Goal: Find specific page/section: Find specific page/section

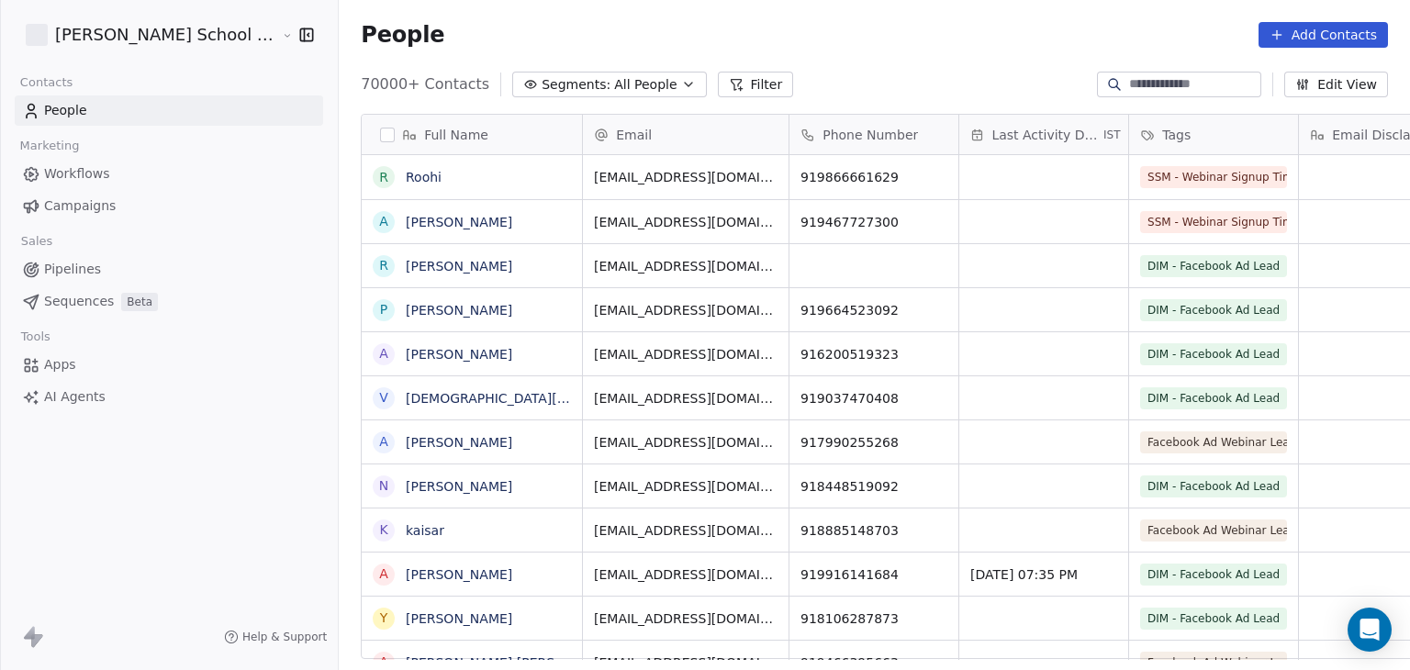
scroll to position [575, 1121]
click at [1108, 75] on div at bounding box center [1114, 84] width 29 height 18
paste input "**********"
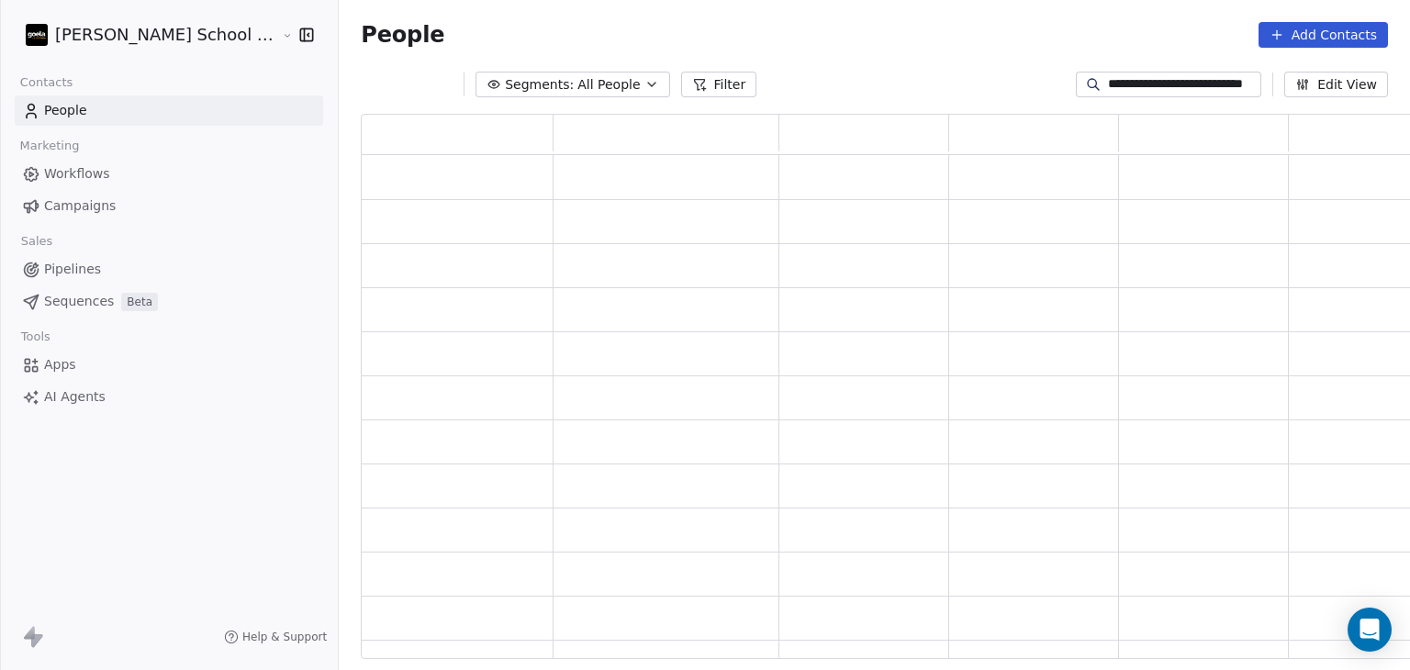
scroll to position [531, 1077]
type input "**********"
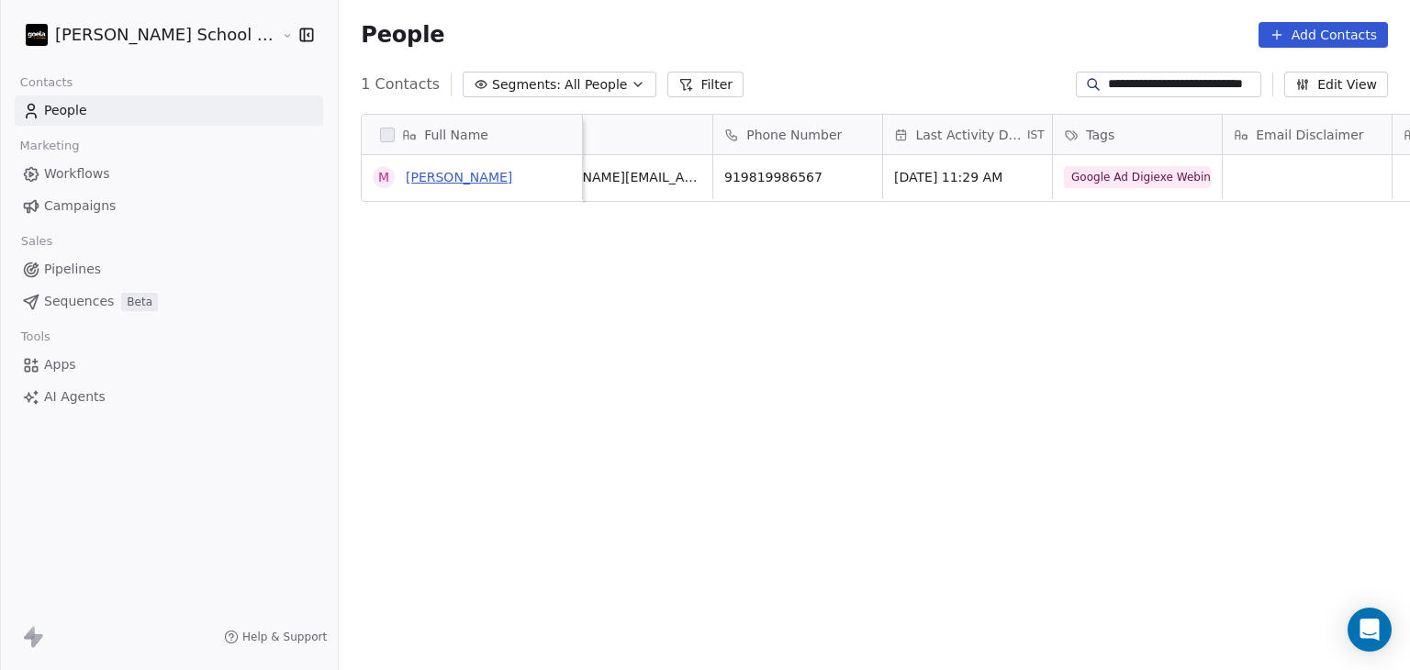
scroll to position [0, 0]
click at [406, 181] on link "[PERSON_NAME]" at bounding box center [459, 177] width 107 height 15
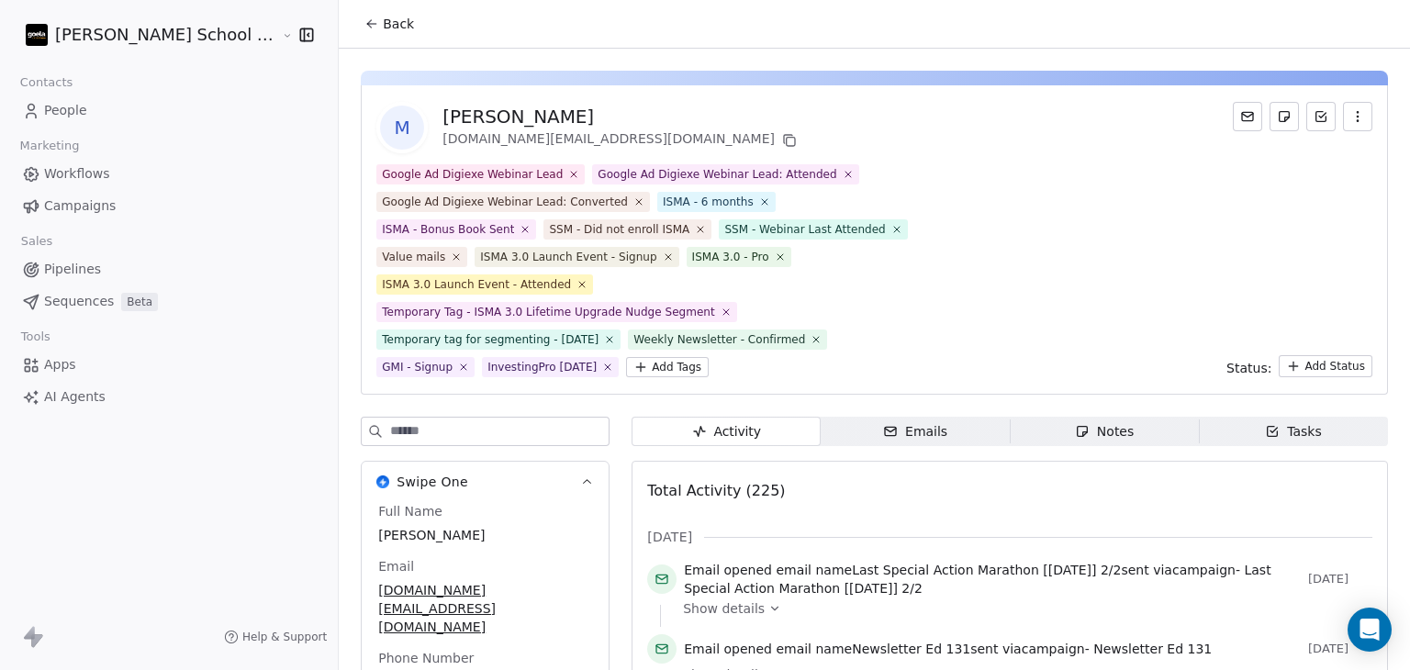
click at [1010, 199] on div "Google Ad Digiexe Webinar Lead Google Ad Digiexe Webinar Lead: Attended Google …" at bounding box center [874, 270] width 996 height 213
click at [417, 418] on input at bounding box center [499, 432] width 219 height 28
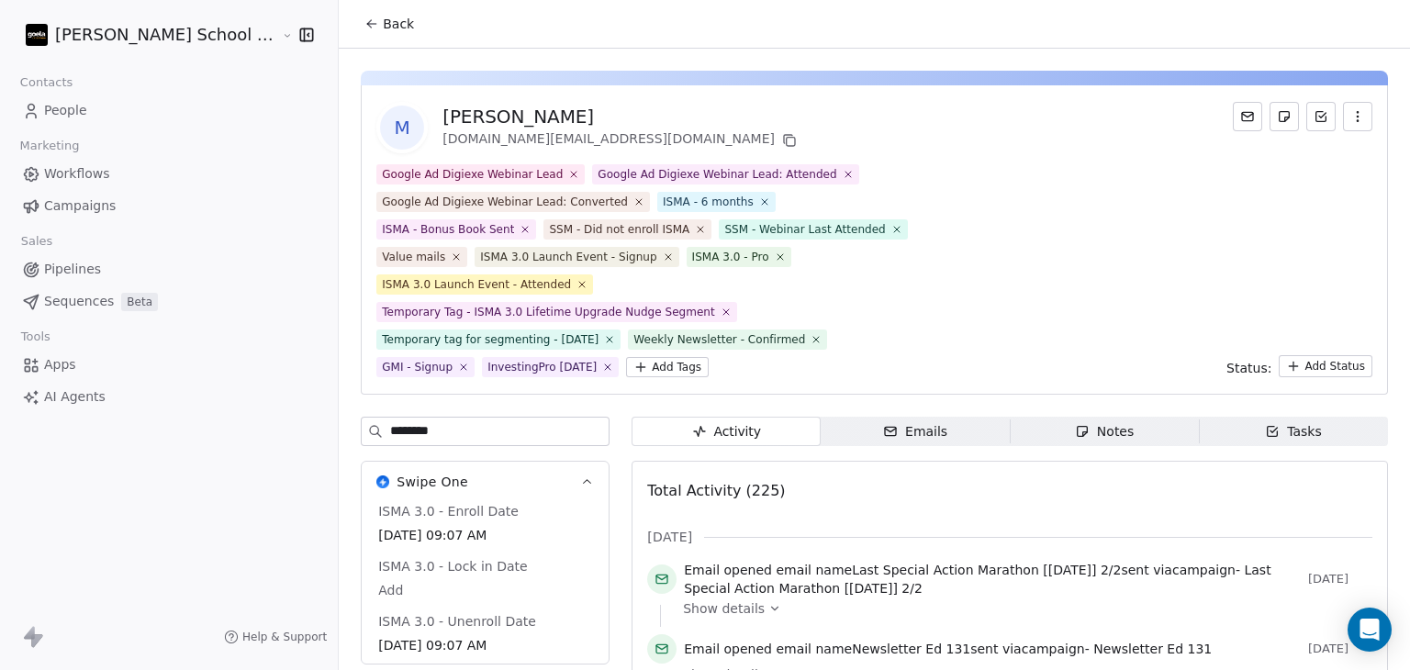
type input "********"
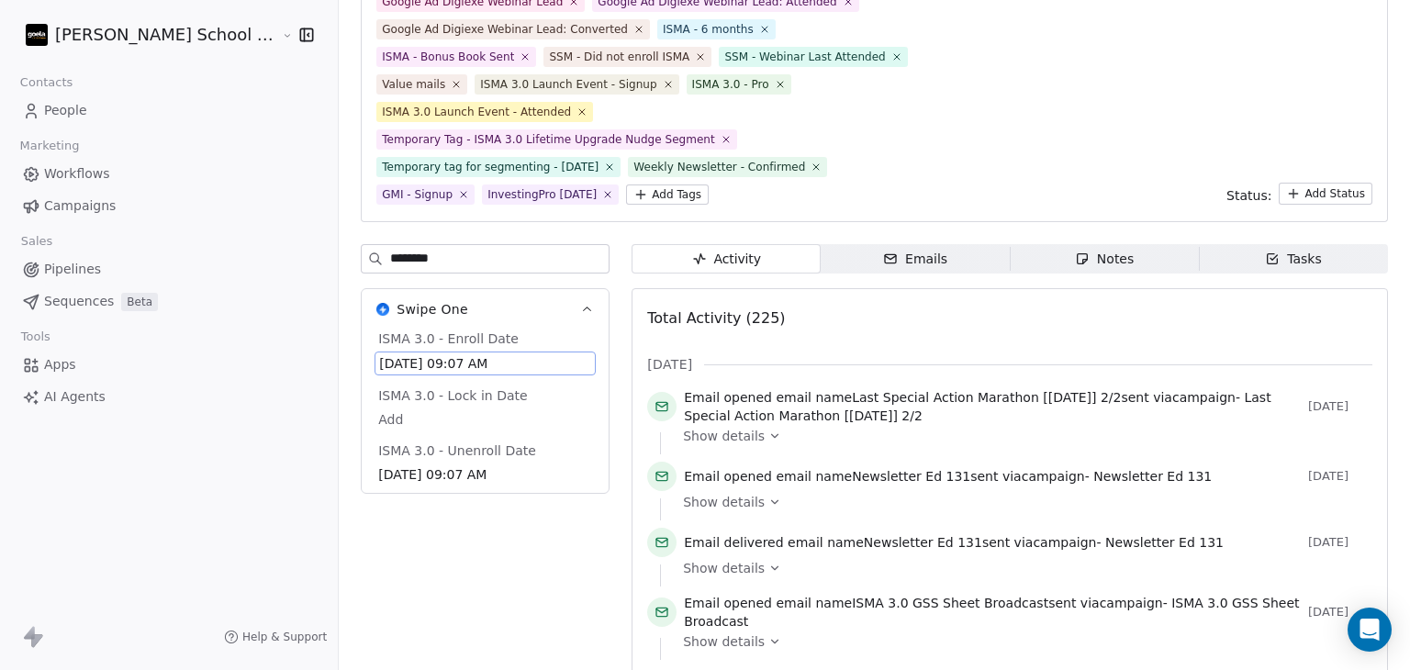
click at [390, 245] on input "********" at bounding box center [499, 259] width 219 height 28
click at [580, 303] on icon "button" at bounding box center [587, 310] width 14 height 14
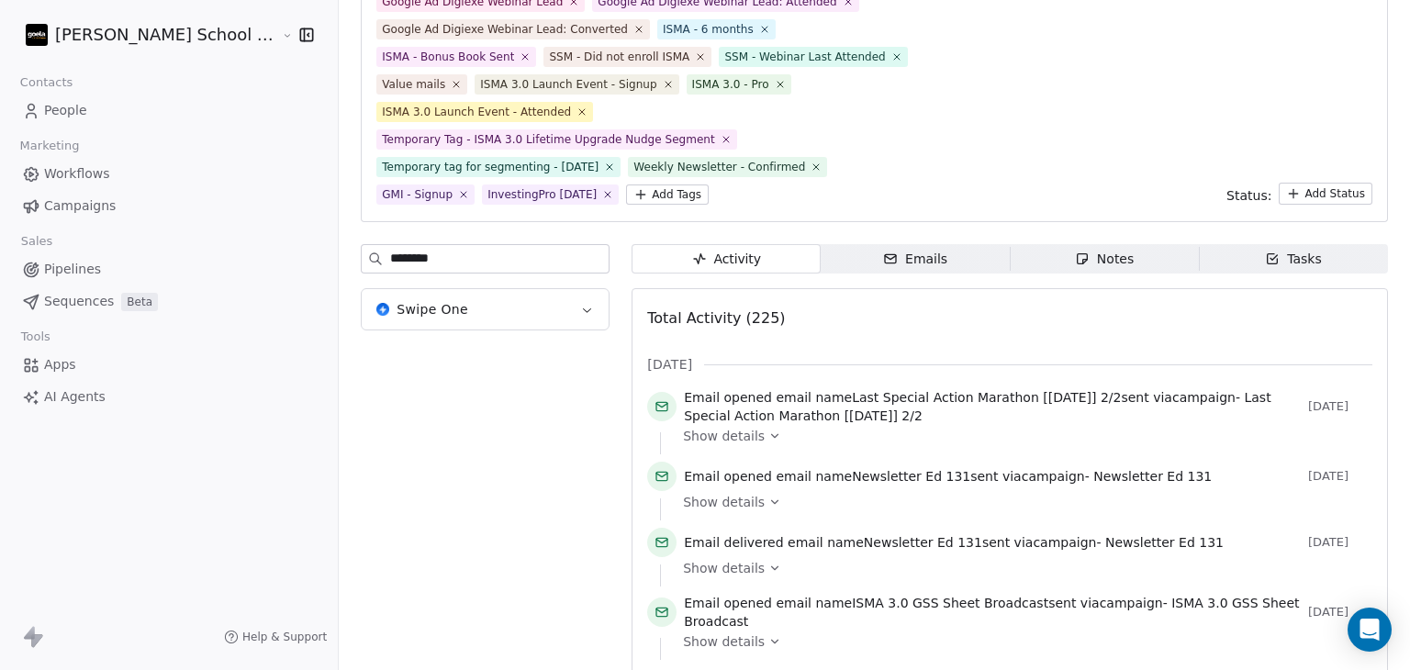
click at [580, 303] on icon "button" at bounding box center [587, 310] width 14 height 14
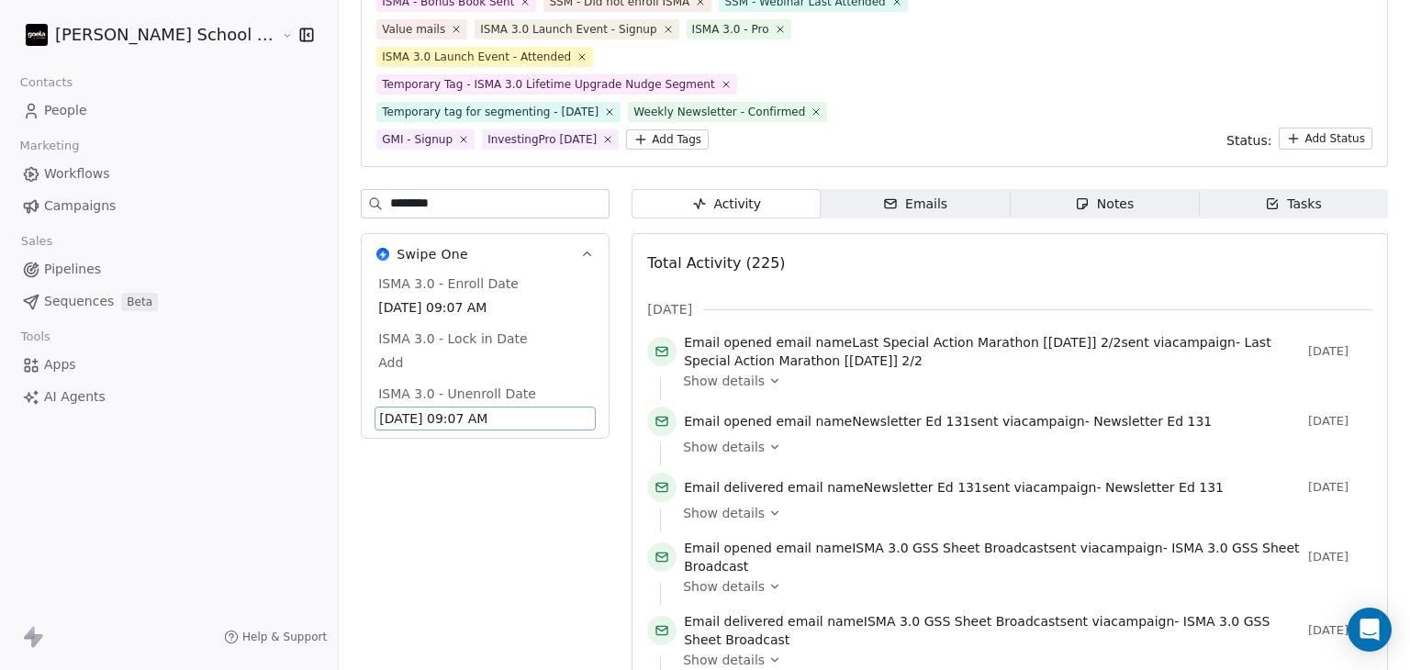
scroll to position [283, 0]
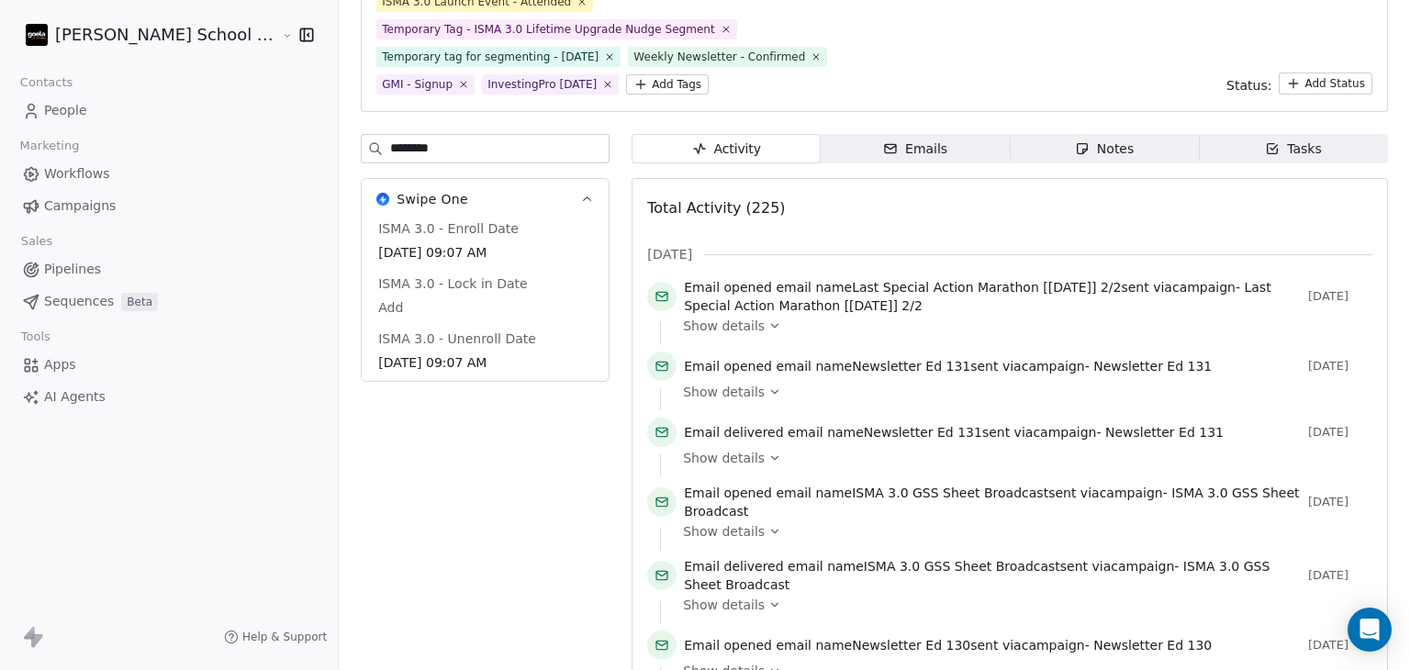
click at [922, 134] on span "Emails Emails" at bounding box center [915, 148] width 189 height 29
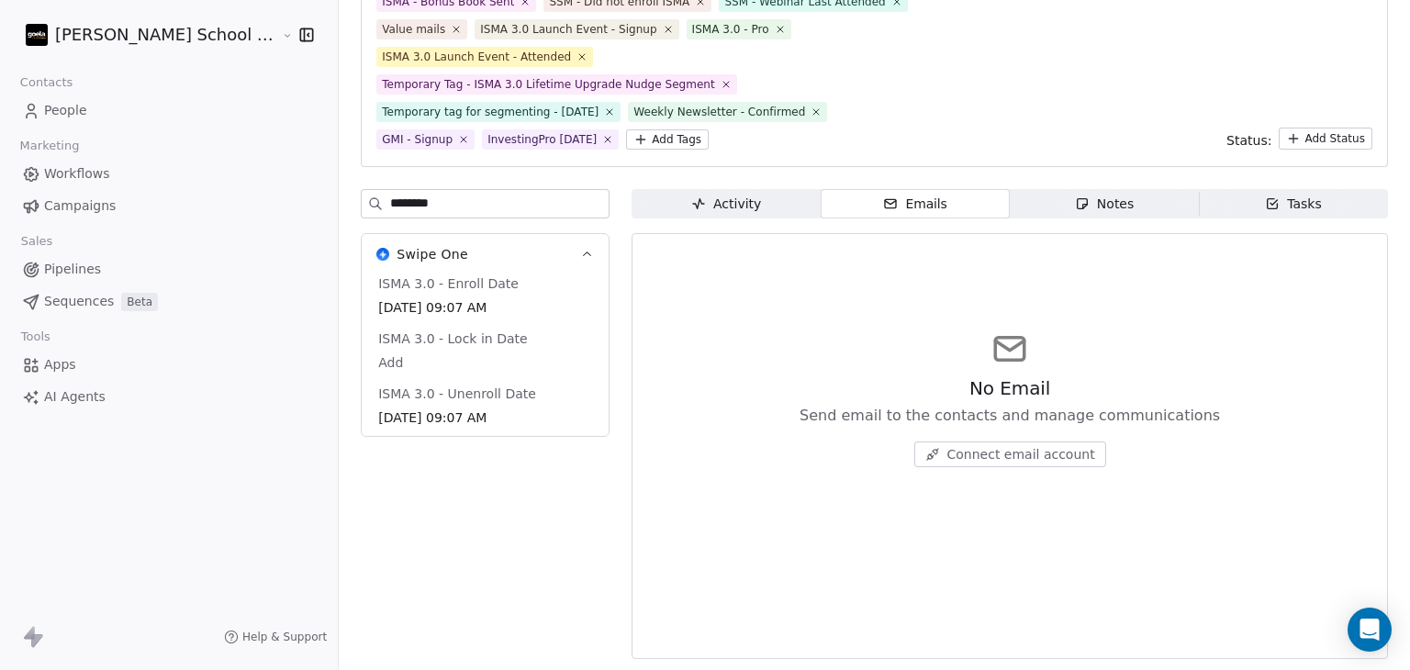
scroll to position [199, 0]
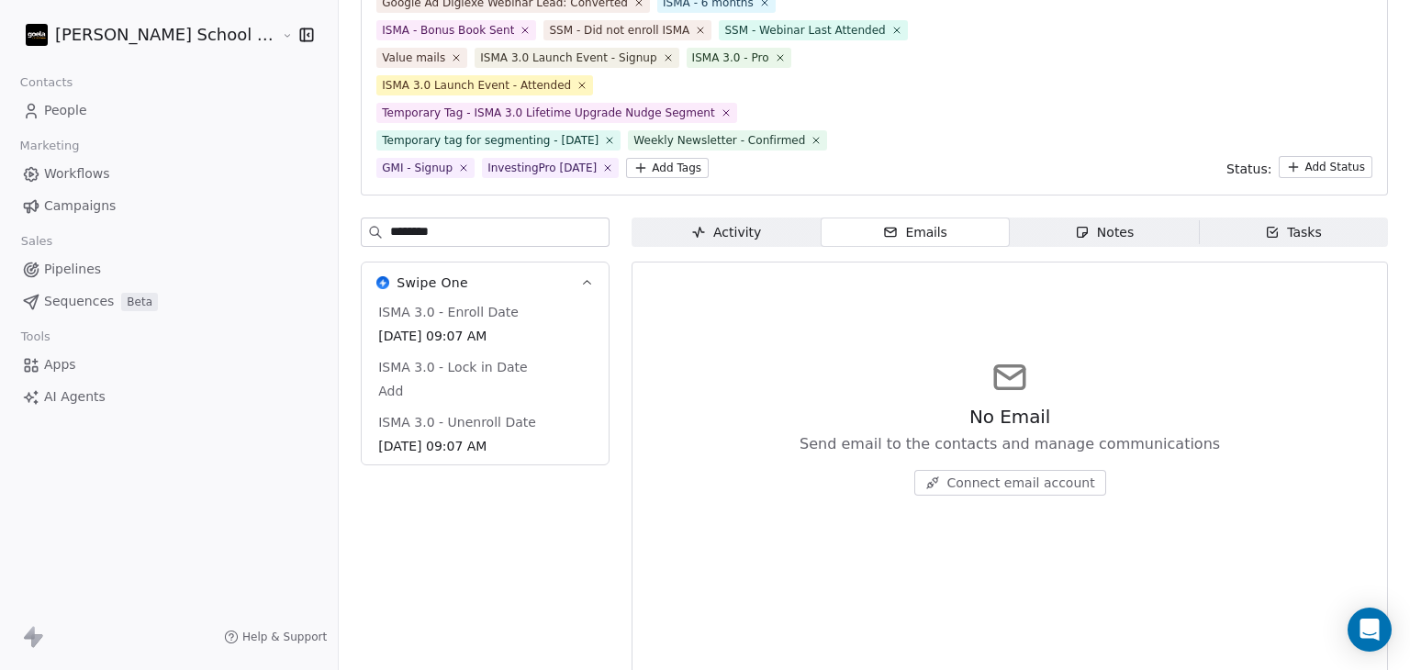
click at [691, 223] on div "Activity" at bounding box center [726, 232] width 70 height 19
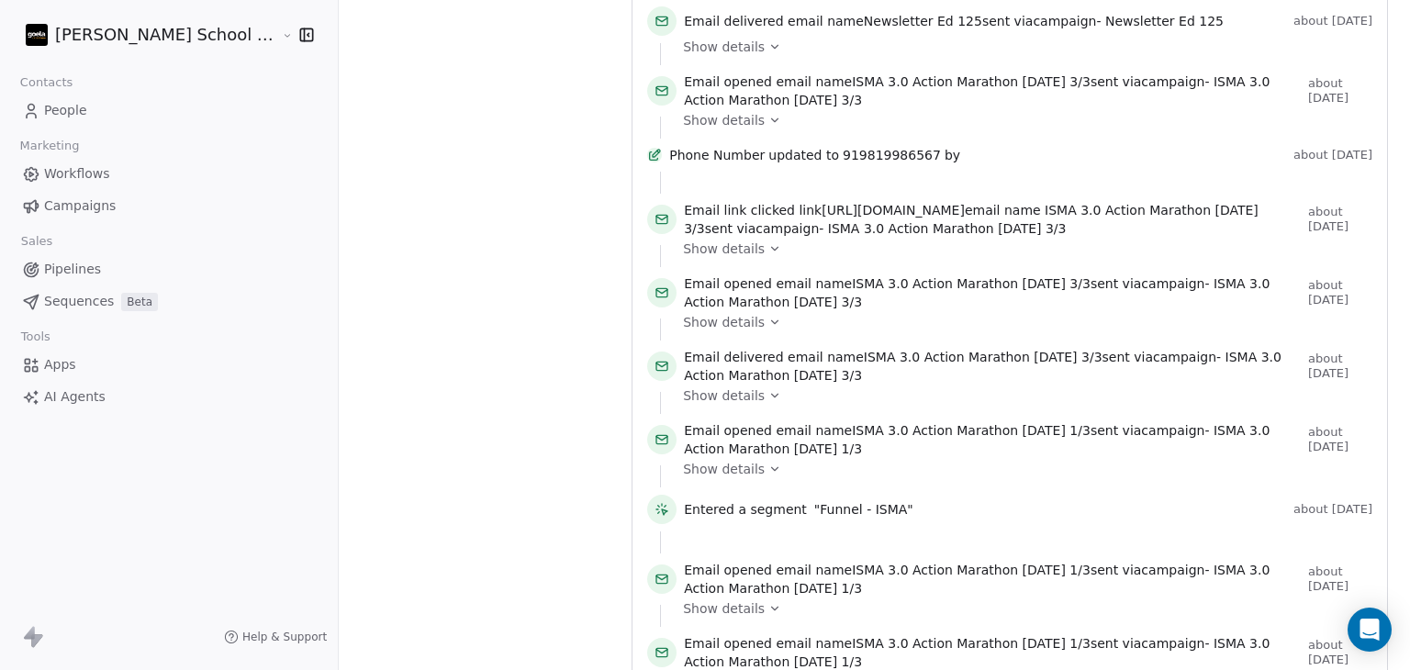
scroll to position [7234, 0]
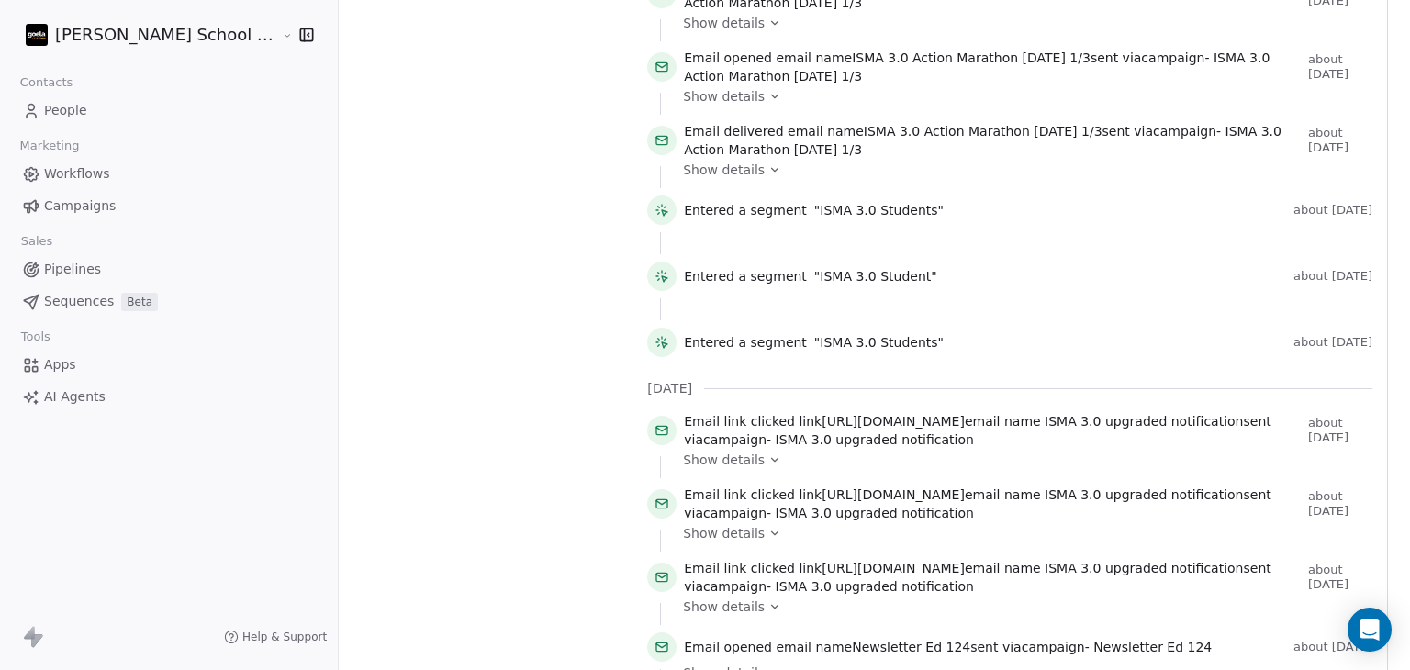
click at [683, 451] on span "Show details" at bounding box center [724, 460] width 82 height 18
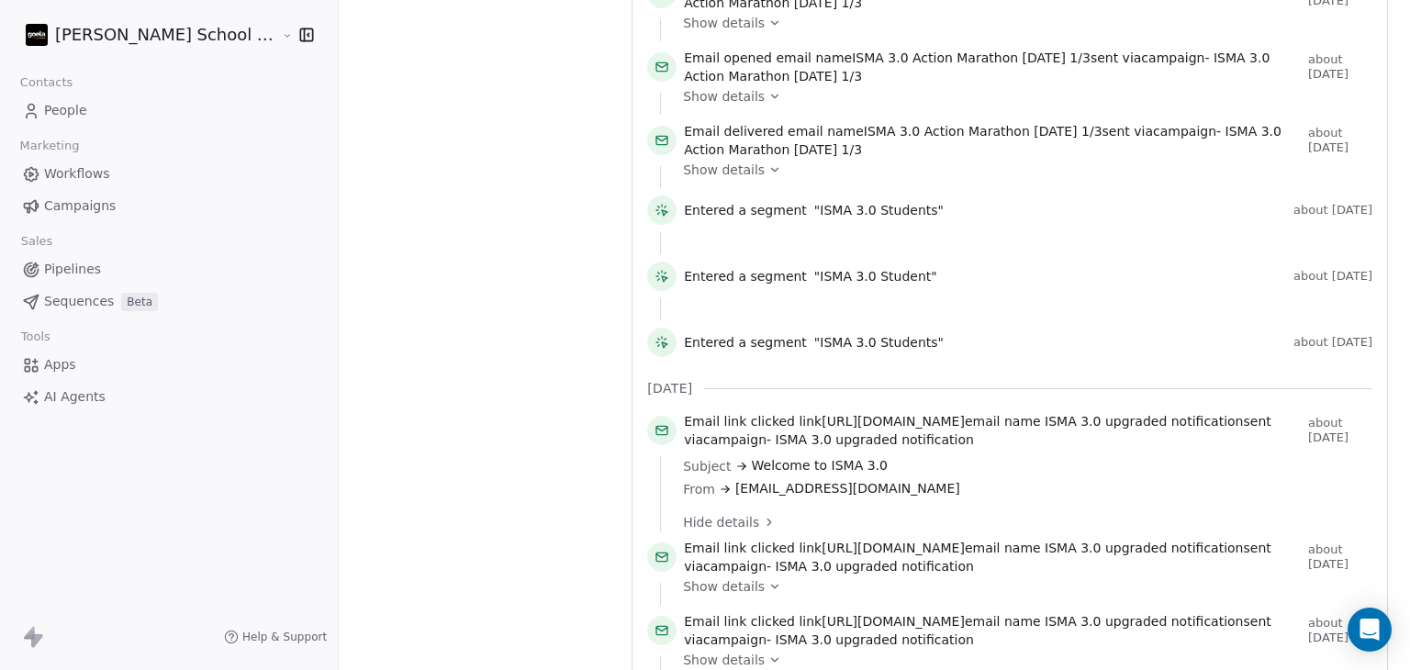
click at [781, 432] on span "ISMA 3.0 upgraded notification" at bounding box center [875, 439] width 198 height 15
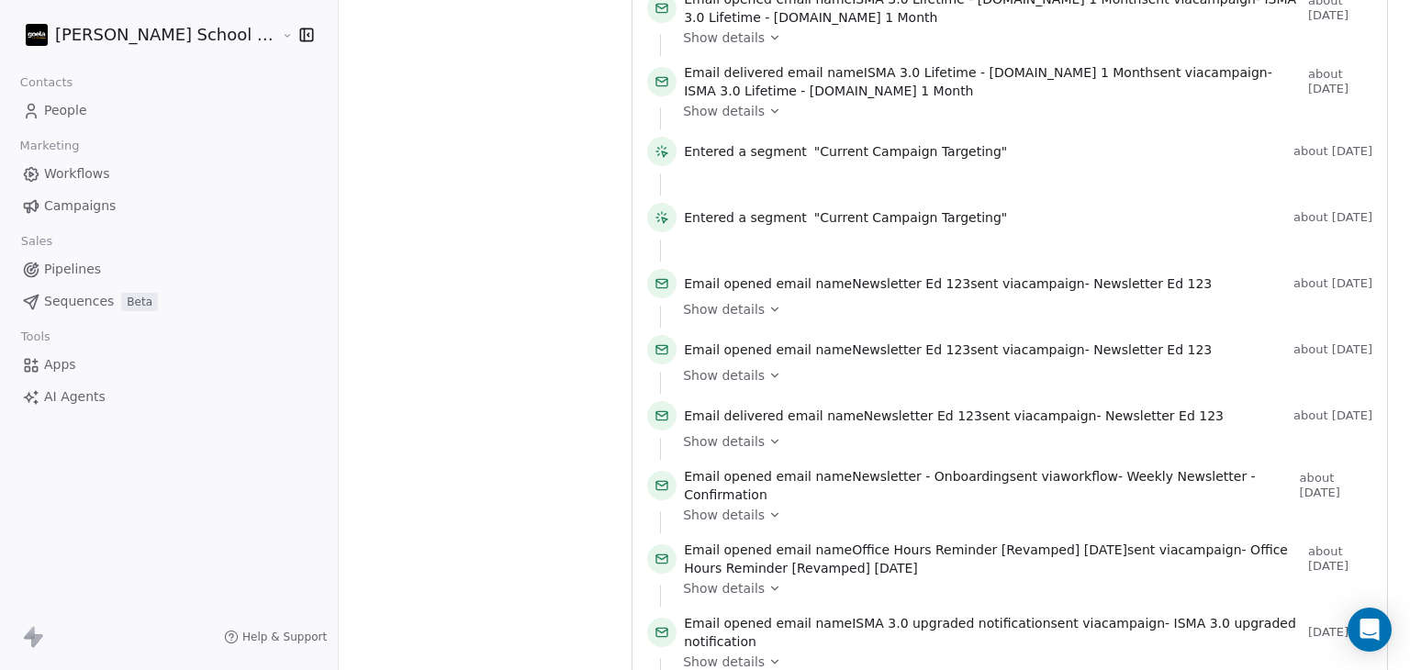
scroll to position [8784, 0]
